Goal: Task Accomplishment & Management: Complete application form

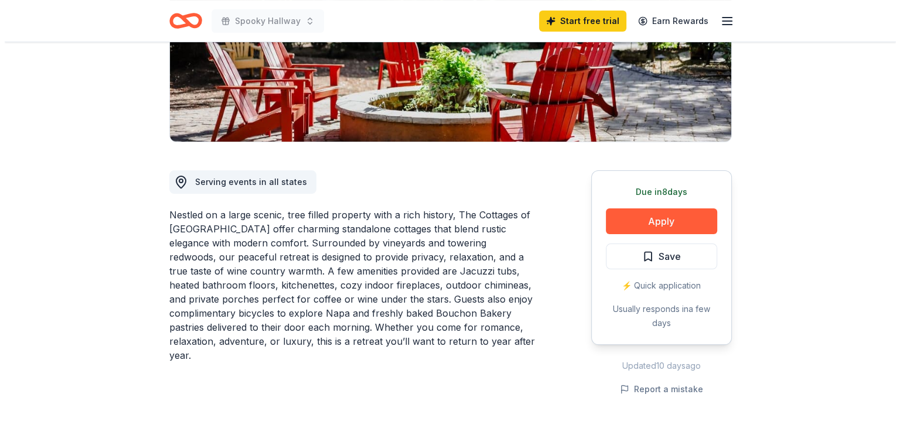
scroll to position [234, 0]
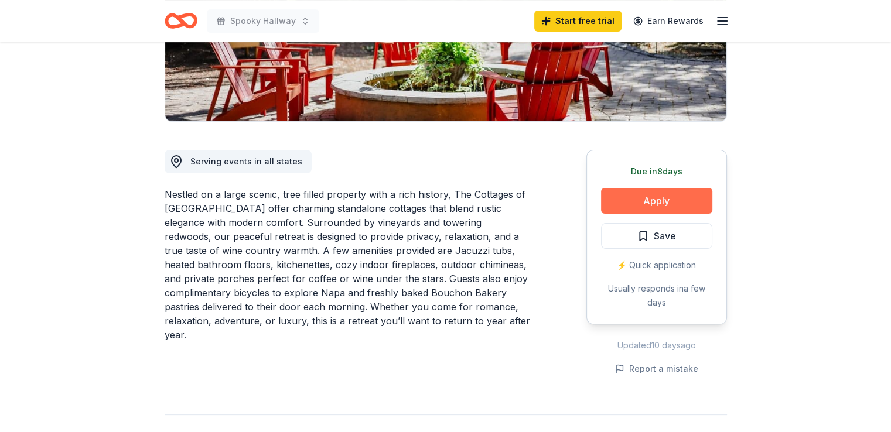
click at [640, 195] on button "Apply" at bounding box center [656, 201] width 111 height 26
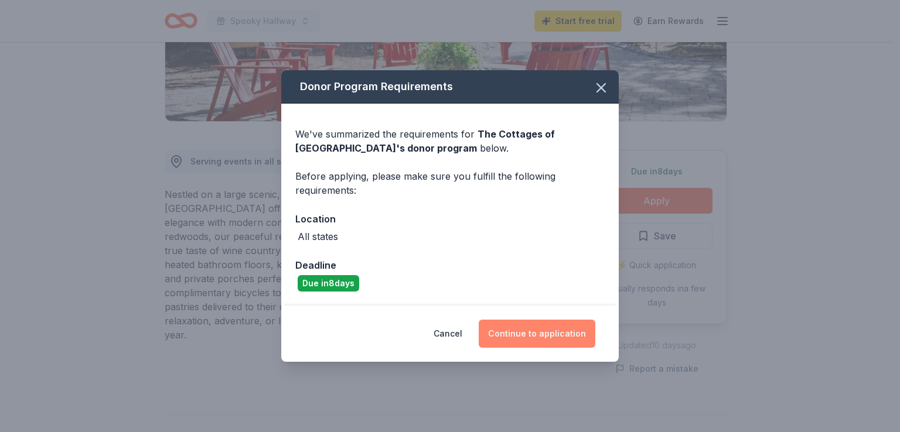
click at [557, 336] on button "Continue to application" at bounding box center [537, 334] width 117 height 28
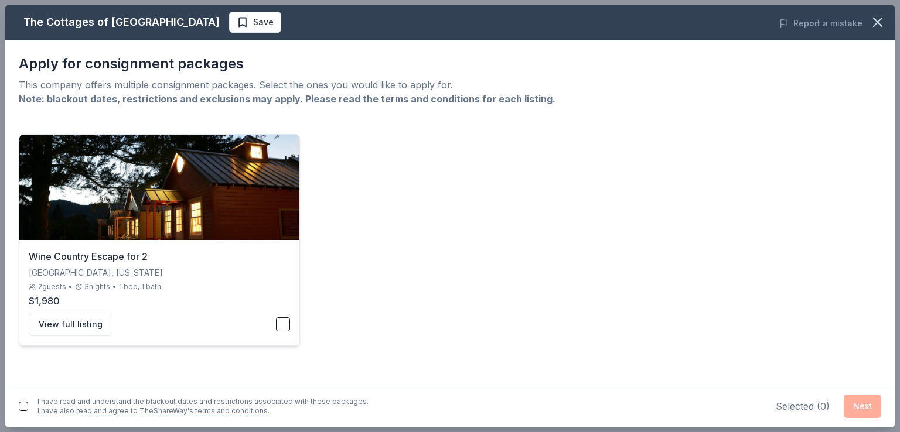
click at [281, 328] on button "button" at bounding box center [283, 325] width 14 height 14
click at [25, 404] on button "button" at bounding box center [23, 406] width 9 height 9
click at [854, 405] on button "Next" at bounding box center [863, 406] width 38 height 23
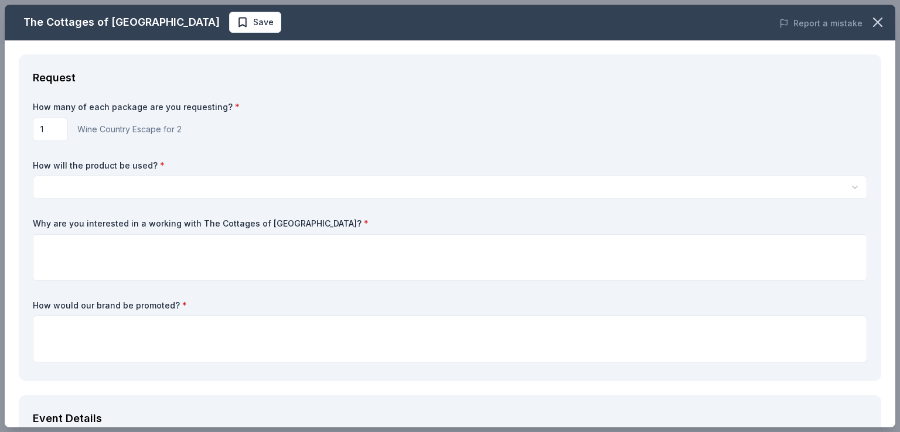
click at [53, 136] on input "1" at bounding box center [50, 129] width 35 height 23
click at [90, 192] on html "Spooky Hallway Start free trial Earn Rewards Due [DATE] Share The Cottages of […" at bounding box center [450, 216] width 900 height 432
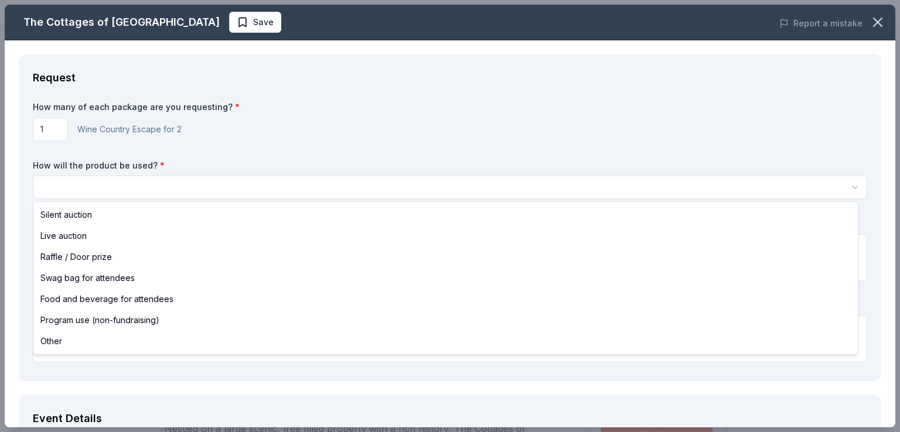
select select "raffleDoorPrize"
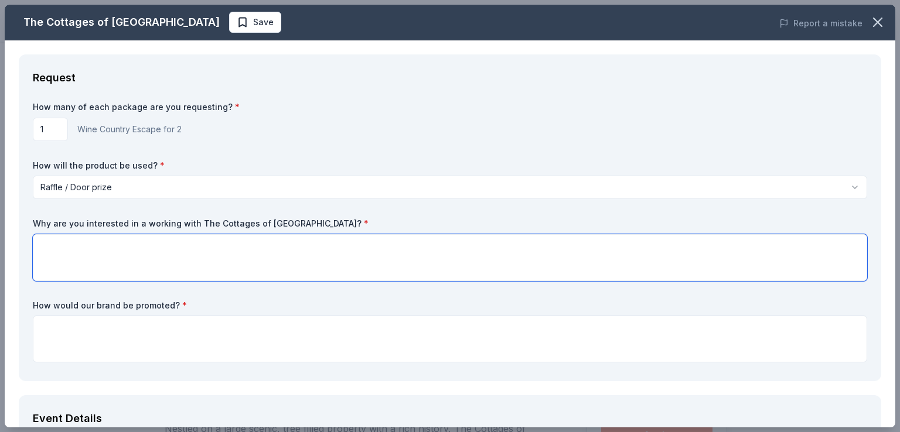
click at [107, 262] on textarea at bounding box center [450, 257] width 834 height 47
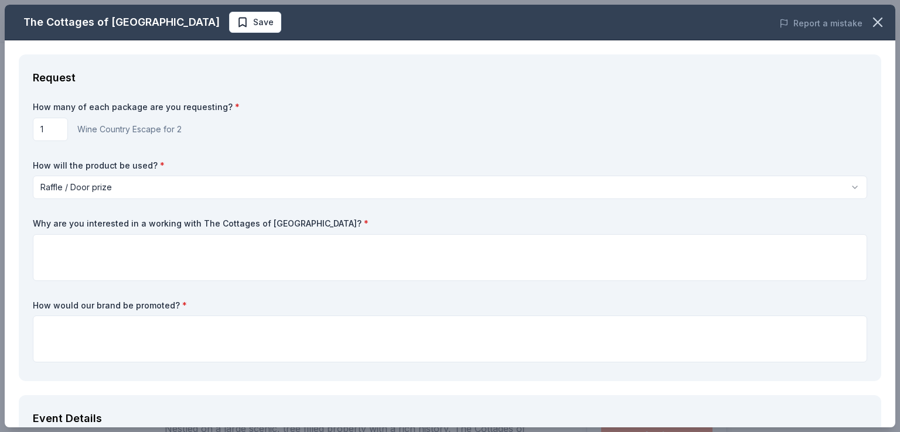
drag, startPoint x: 167, startPoint y: 22, endPoint x: 59, endPoint y: 18, distance: 108.5
click at [59, 18] on div "The Cottages of [GEOGRAPHIC_DATA]" at bounding box center [121, 22] width 196 height 19
